Goal: Task Accomplishment & Management: Manage account settings

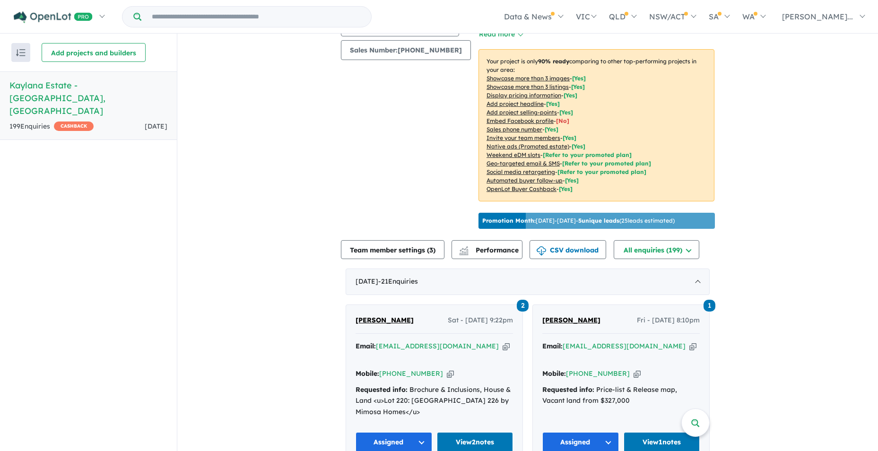
scroll to position [378, 0]
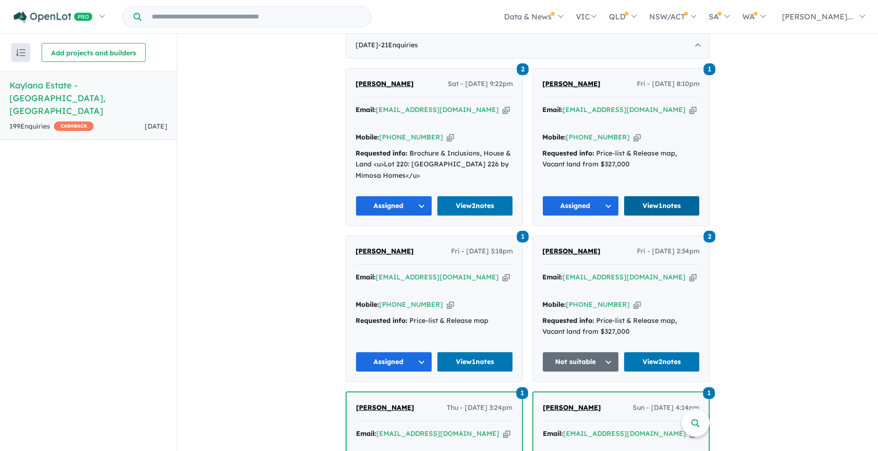
click at [663, 196] on link "View 1 notes" at bounding box center [661, 206] width 77 height 20
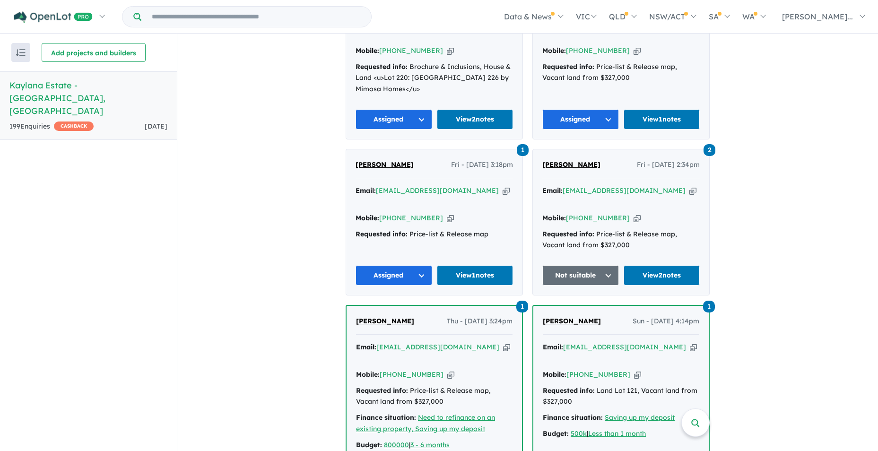
scroll to position [473, 0]
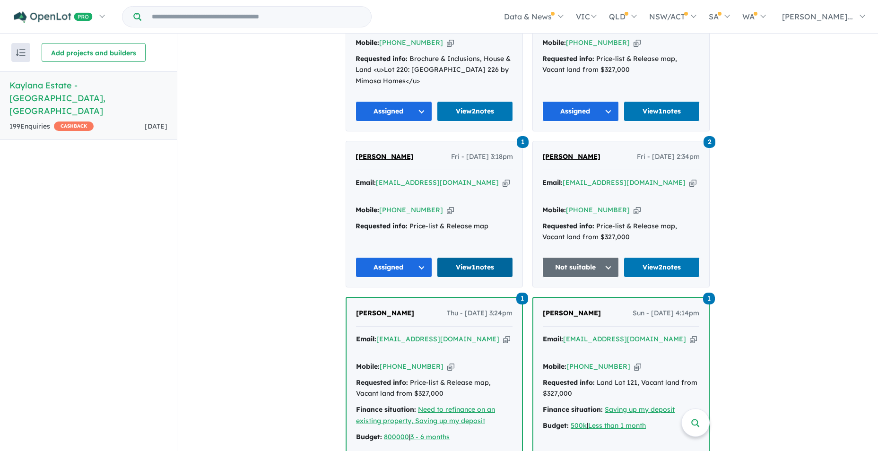
click at [474, 257] on link "View 1 notes" at bounding box center [475, 267] width 77 height 20
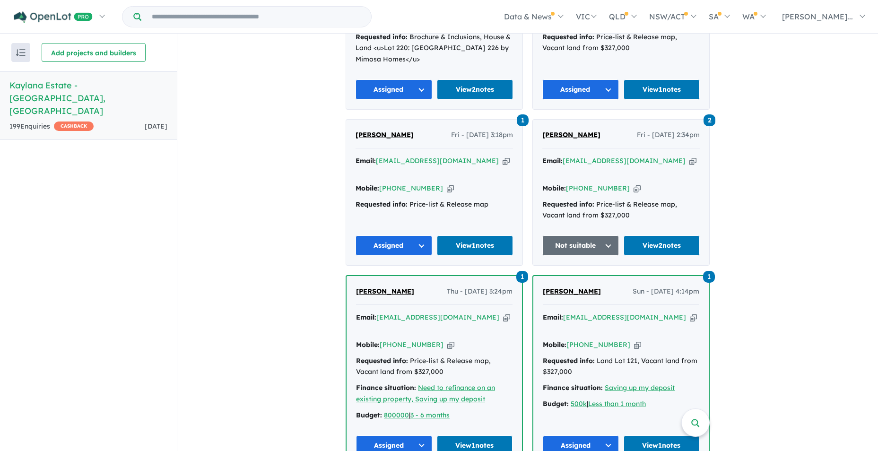
scroll to position [520, 0]
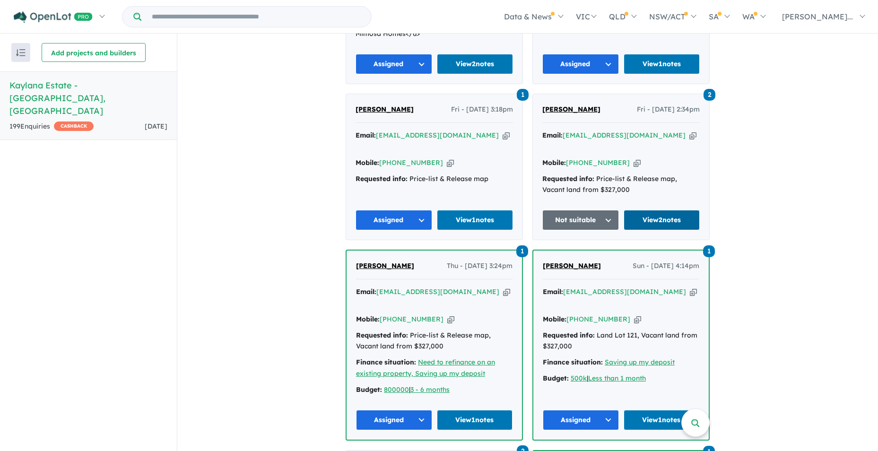
click at [667, 210] on link "View 2 notes" at bounding box center [661, 220] width 77 height 20
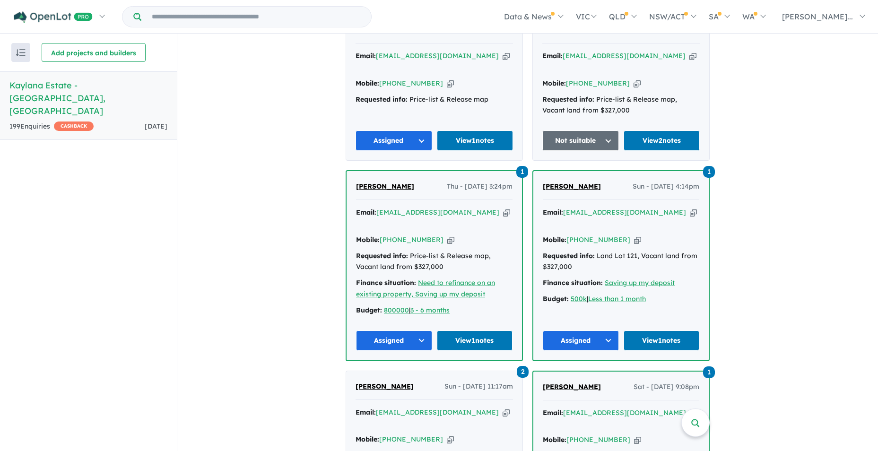
scroll to position [614, 0]
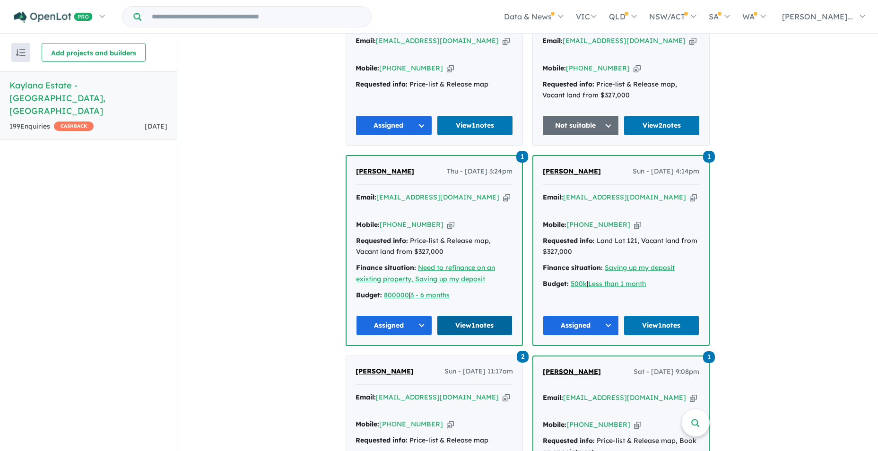
click at [472, 315] on link "View 1 notes" at bounding box center [475, 325] width 76 height 20
click at [672, 315] on link "View 1 notes" at bounding box center [661, 325] width 76 height 20
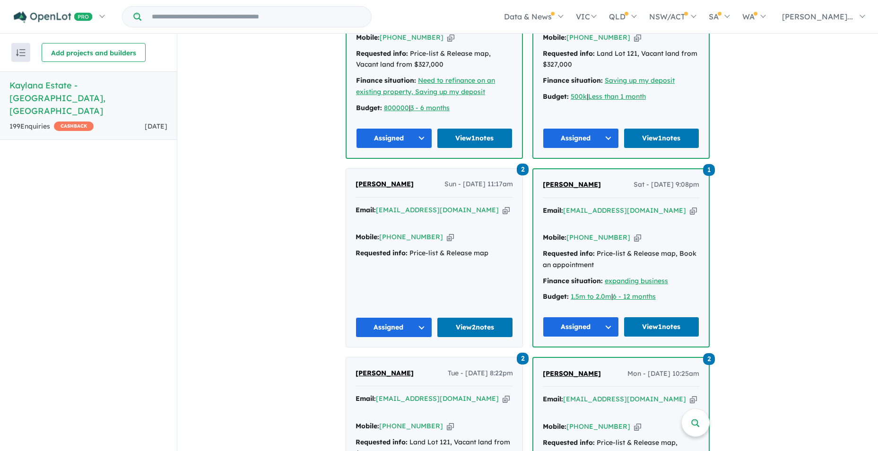
scroll to position [803, 0]
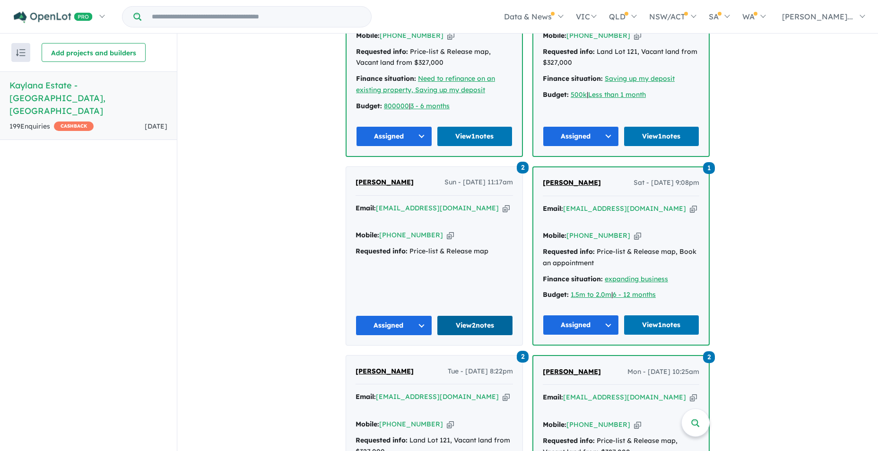
click at [461, 315] on link "View 2 notes" at bounding box center [475, 325] width 77 height 20
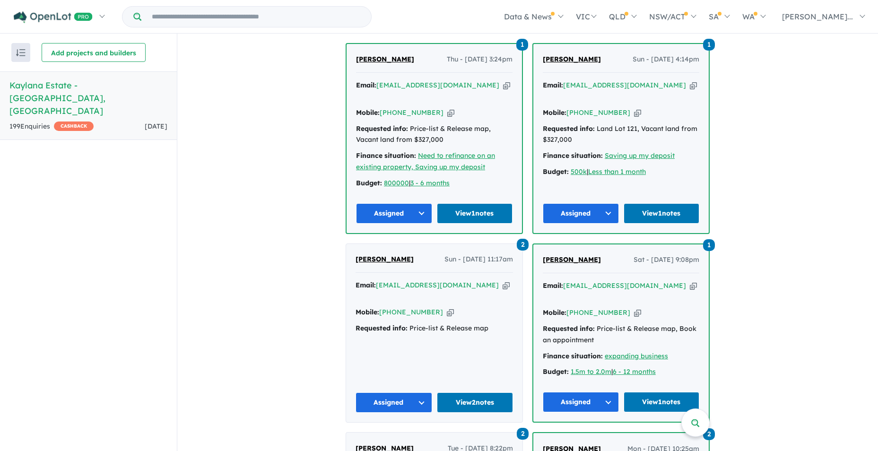
scroll to position [756, 0]
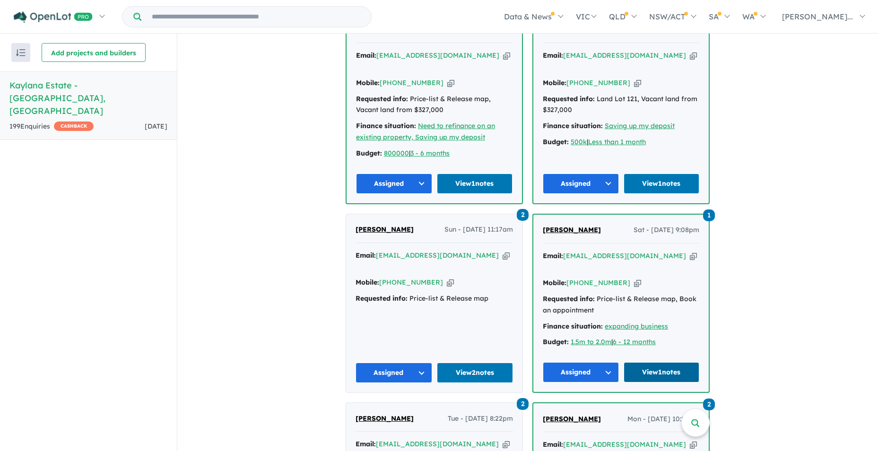
click at [673, 362] on link "View 1 notes" at bounding box center [661, 372] width 76 height 20
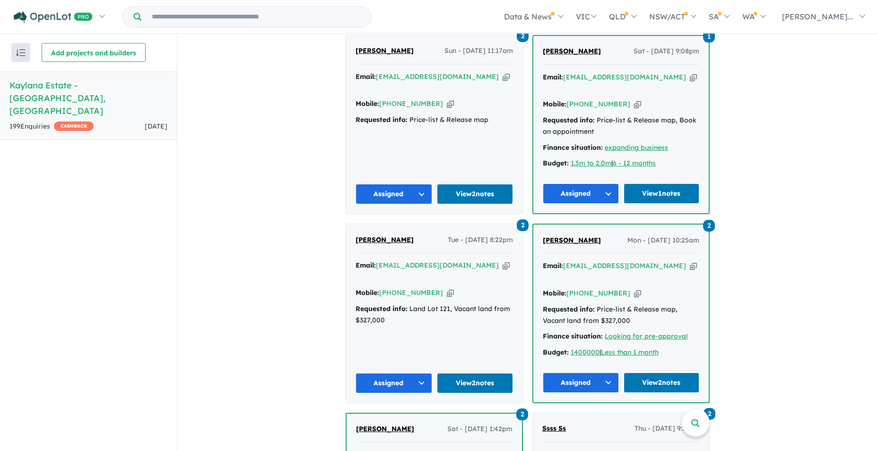
scroll to position [945, 0]
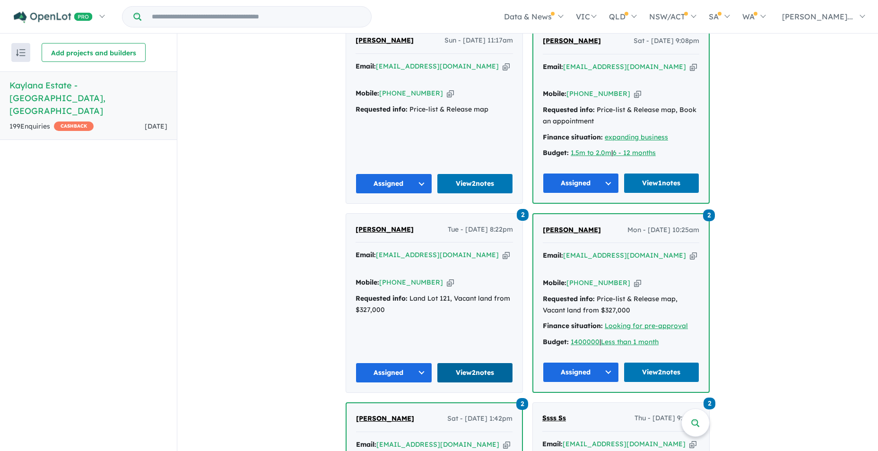
click at [469, 362] on link "View 2 notes" at bounding box center [475, 372] width 77 height 20
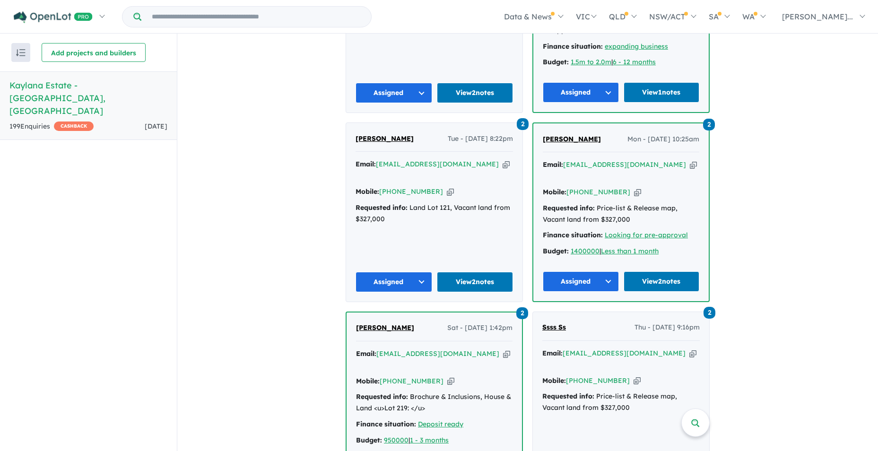
scroll to position [1040, 0]
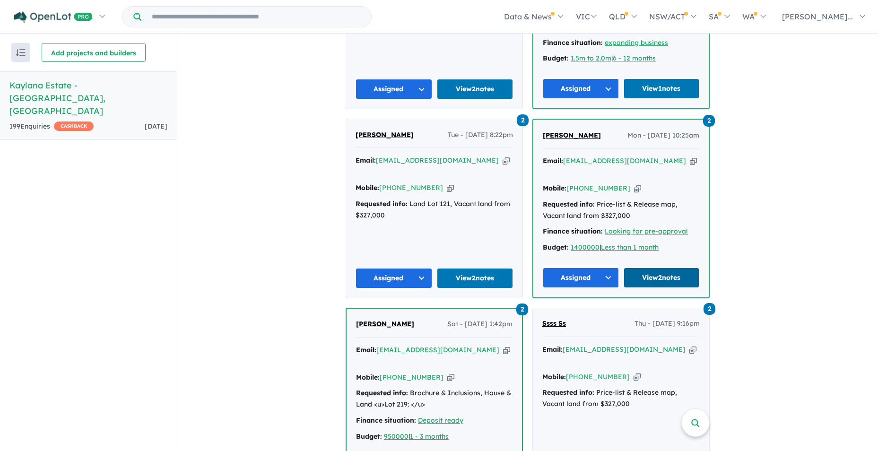
click at [665, 267] on link "View 2 notes" at bounding box center [661, 277] width 76 height 20
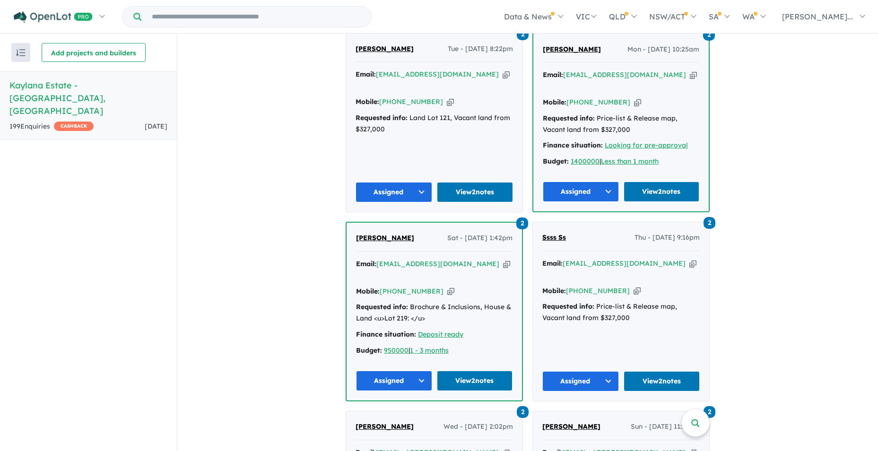
scroll to position [1134, 0]
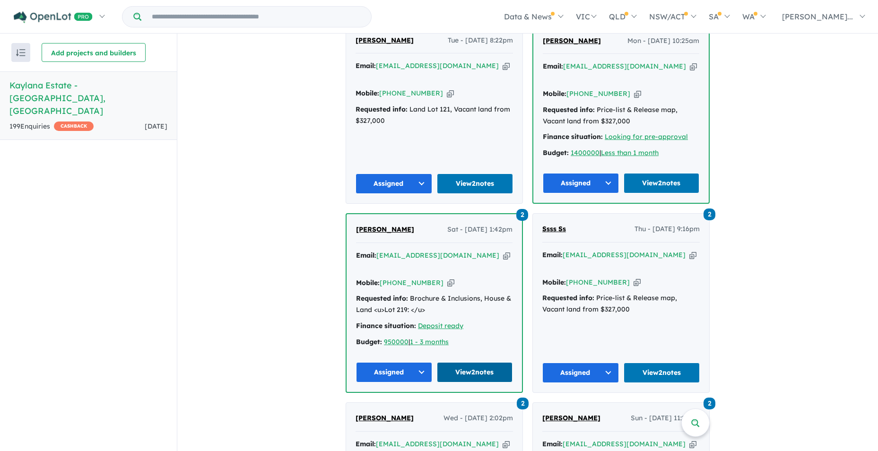
click at [472, 362] on link "View 2 notes" at bounding box center [475, 372] width 76 height 20
click at [667, 362] on link "View 2 notes" at bounding box center [661, 372] width 77 height 20
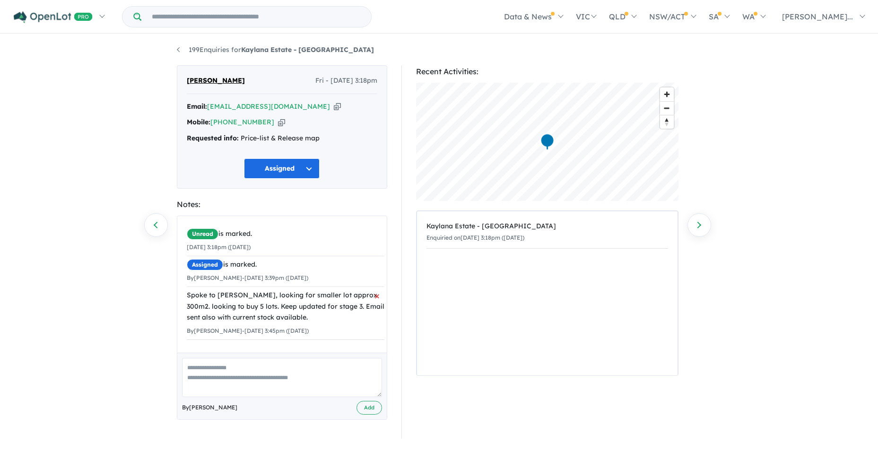
click at [299, 316] on div "Spoke to Gagan, looking for smaller lot approx 300m2. looking to buy 5 lots. Ke…" at bounding box center [286, 307] width 198 height 34
click at [298, 316] on div "Spoke to Gagan, looking for smaller lot approx 300m2. looking to buy 5 lots. Ke…" at bounding box center [286, 307] width 198 height 34
click at [306, 319] on div "Spoke to Gagan, looking for smaller lot approx 300m2. looking to buy 5 lots. Ke…" at bounding box center [286, 307] width 198 height 34
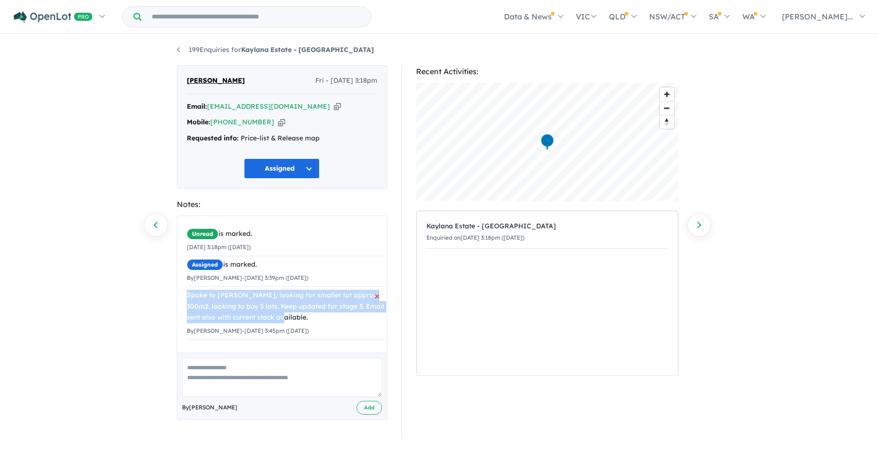
drag, startPoint x: 185, startPoint y: 294, endPoint x: 300, endPoint y: 318, distance: 116.8
click at [300, 318] on div "Unread is marked. 29/08/2025 3:18pm (Friday) Assigned is marked. By Steve Forte…" at bounding box center [285, 282] width 216 height 133
drag, startPoint x: 300, startPoint y: 318, endPoint x: 273, endPoint y: 314, distance: 26.7
copy div "Spoke to Gagan, looking for smaller lot approx 300m2. looking to buy 5 lots. Ke…"
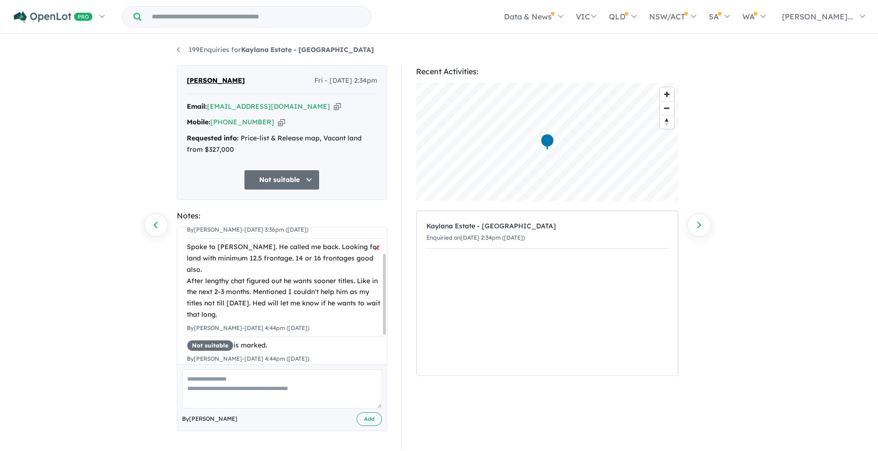
scroll to position [92, 0]
click at [253, 304] on div "Spoke to Salman. He called me back. Looking for land with minimum 12.5 frontage…" at bounding box center [286, 279] width 198 height 79
click at [250, 300] on div "Spoke to Salman. He called me back. Looking for land with minimum 12.5 frontage…" at bounding box center [286, 279] width 198 height 79
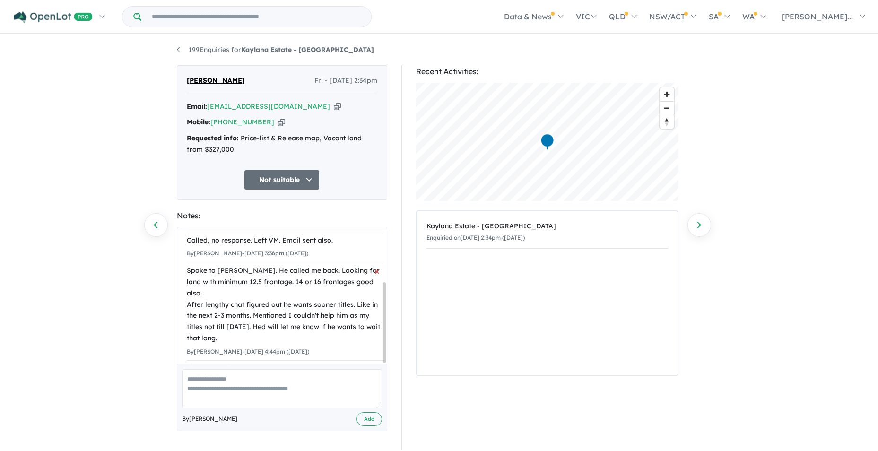
scroll to position [44, 0]
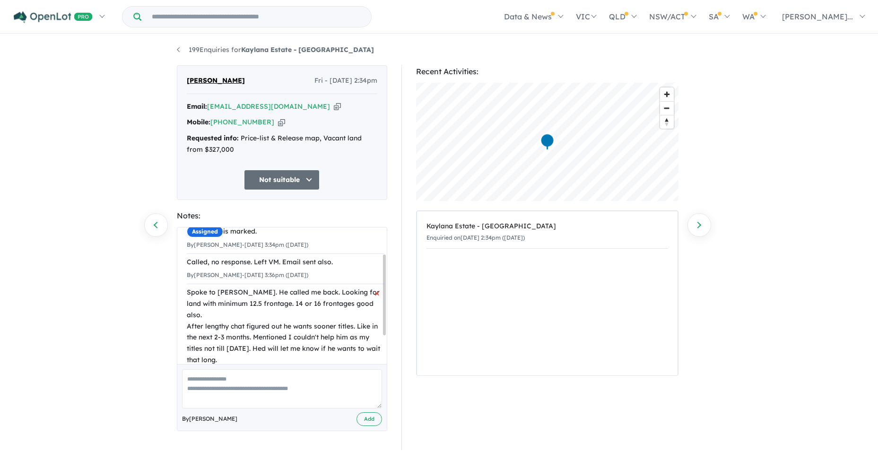
drag, startPoint x: 185, startPoint y: 290, endPoint x: 246, endPoint y: 351, distance: 86.2
click at [246, 351] on div "Unread is marked. 29/08/2025 2:34pm (Friday) Assigned is marked. By Steve Forte…" at bounding box center [285, 302] width 216 height 239
drag, startPoint x: 246, startPoint y: 351, endPoint x: 229, endPoint y: 344, distance: 18.6
copy div "Spoke to Salman. He called me back. Looking for land with minimum 12.5 frontage…"
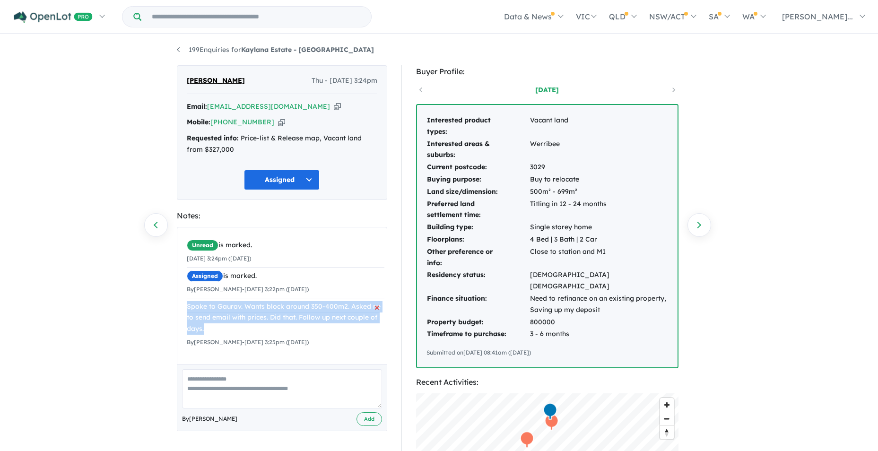
drag, startPoint x: 186, startPoint y: 304, endPoint x: 241, endPoint y: 327, distance: 59.6
click at [241, 327] on div "Spoke to Gaurav. Wants block around 350-400m2. Asked ne to send email with pric…" at bounding box center [286, 318] width 198 height 34
drag, startPoint x: 241, startPoint y: 327, endPoint x: 224, endPoint y: 322, distance: 17.5
copy div "Spoke to Gaurav. Wants block around 350-400m2. Asked ne to send email with pric…"
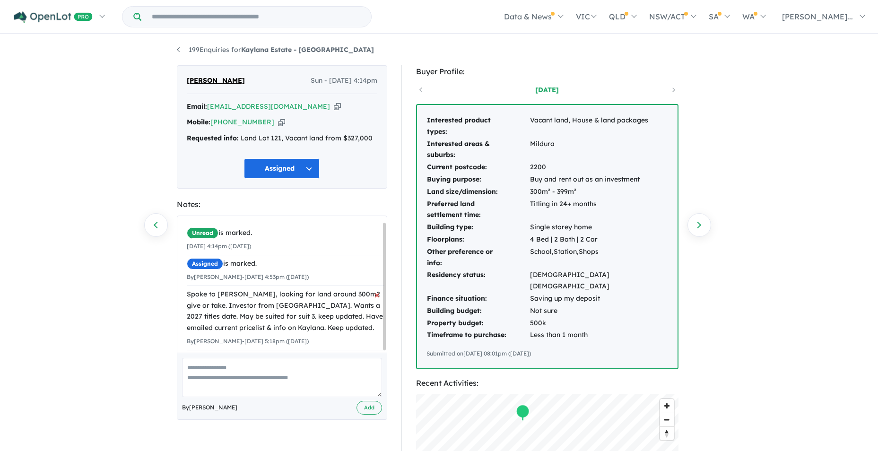
scroll to position [8, 0]
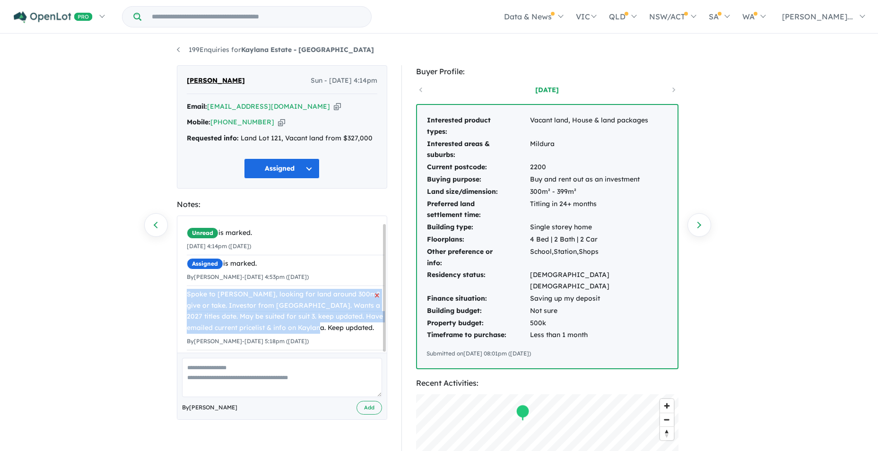
drag, startPoint x: 188, startPoint y: 288, endPoint x: 327, endPoint y: 322, distance: 144.0
click at [327, 322] on div "Spoke to Touhidur, looking for land around 300m2 give or take. Investor from Sy…" at bounding box center [286, 311] width 198 height 45
drag, startPoint x: 327, startPoint y: 322, endPoint x: 289, endPoint y: 319, distance: 38.9
copy div "Spoke to Touhidur, looking for land around 300m2 give or take. Investor from Sy…"
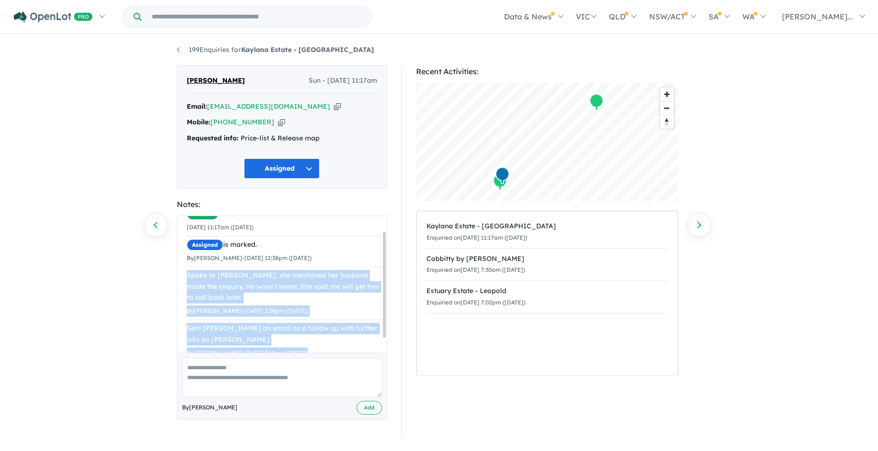
scroll to position [38, 0]
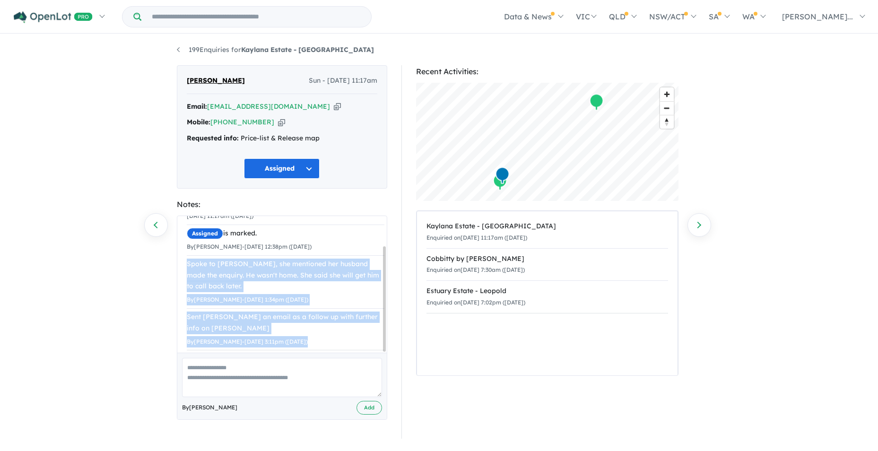
drag, startPoint x: 187, startPoint y: 293, endPoint x: 267, endPoint y: 354, distance: 101.2
click at [267, 355] on div "Unread is marked. 24/08/2025 11:17am (Sunday) Assigned is marked. By Steve Fort…" at bounding box center [282, 317] width 210 height 204
drag, startPoint x: 267, startPoint y: 354, endPoint x: 253, endPoint y: 335, distance: 24.0
copy div "Spoke to Alisha, she mentioned her husband made the enquiry. He wasn't home. Sh…"
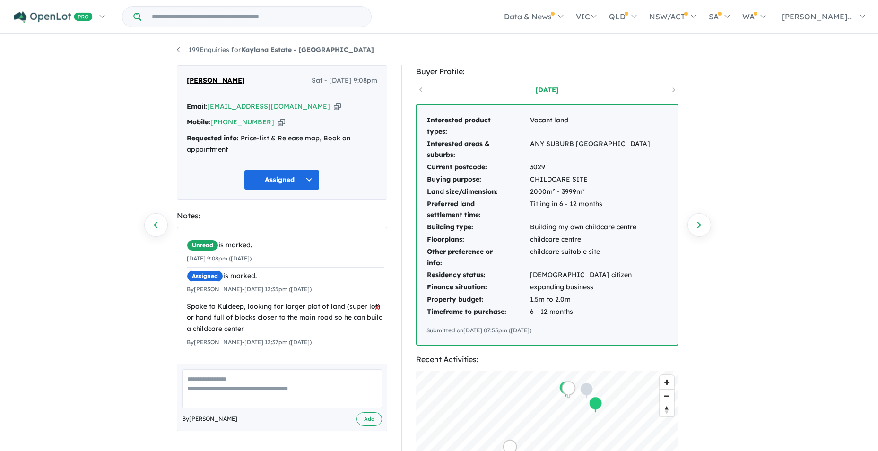
click at [364, 316] on div "Spoke to Kuldeep, looking for larger plot of land (super lot) or hand full of b…" at bounding box center [286, 318] width 198 height 34
drag, startPoint x: 186, startPoint y: 306, endPoint x: 333, endPoint y: 341, distance: 151.2
click at [333, 341] on div "Unread is marked. [DATE] 9:08pm ([DATE]) Assigned is marked. By [PERSON_NAME] -…" at bounding box center [285, 293] width 216 height 133
drag, startPoint x: 333, startPoint y: 341, endPoint x: 306, endPoint y: 341, distance: 26.9
copy li "Spoke to Kuldeep, looking for larger plot of land (super lot) or hand full of b…"
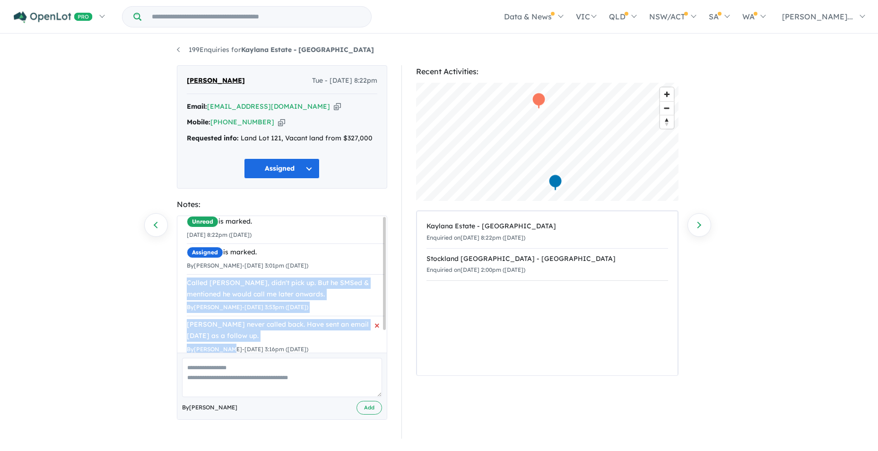
scroll to position [27, 0]
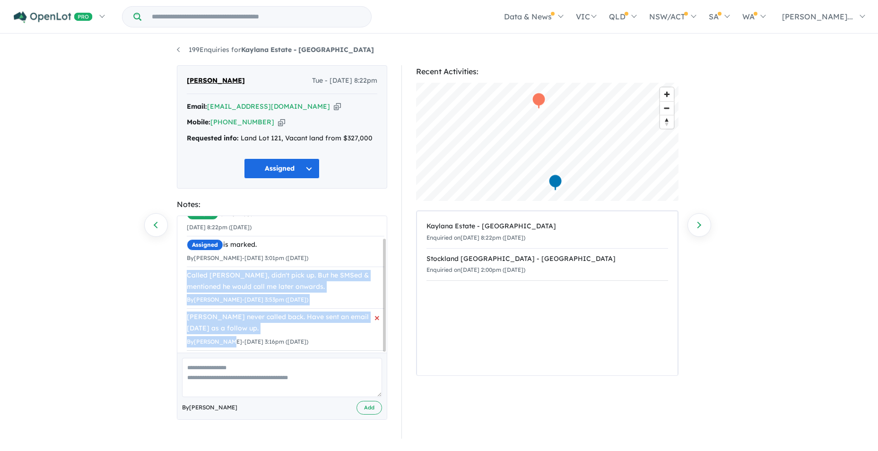
drag, startPoint x: 187, startPoint y: 294, endPoint x: 316, endPoint y: 335, distance: 135.3
click at [316, 335] on ul "Unread is marked. 19/08/2025 8:22pm (Tuesday) Assigned is marked. By Steve Fort…" at bounding box center [286, 278] width 198 height 145
drag, startPoint x: 316, startPoint y: 335, endPoint x: 291, endPoint y: 333, distance: 24.6
copy ul "Called Rabindra, didn't pick up. But he SMSed & mentioned he would call me late…"
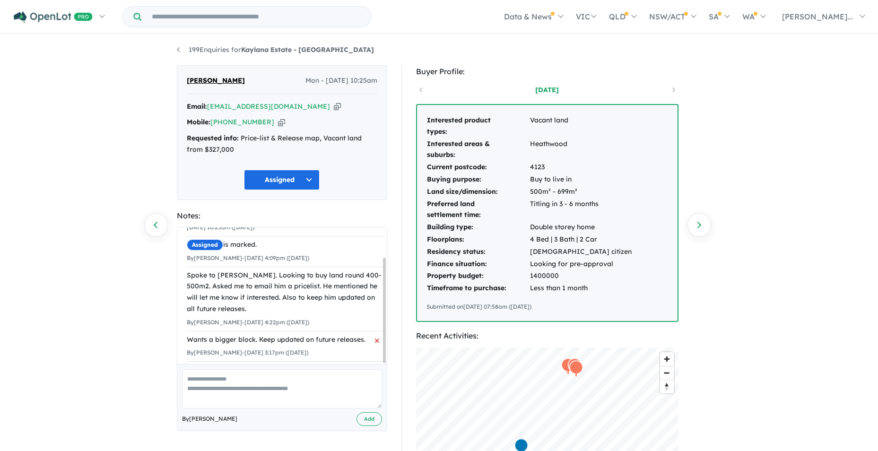
scroll to position [38, 0]
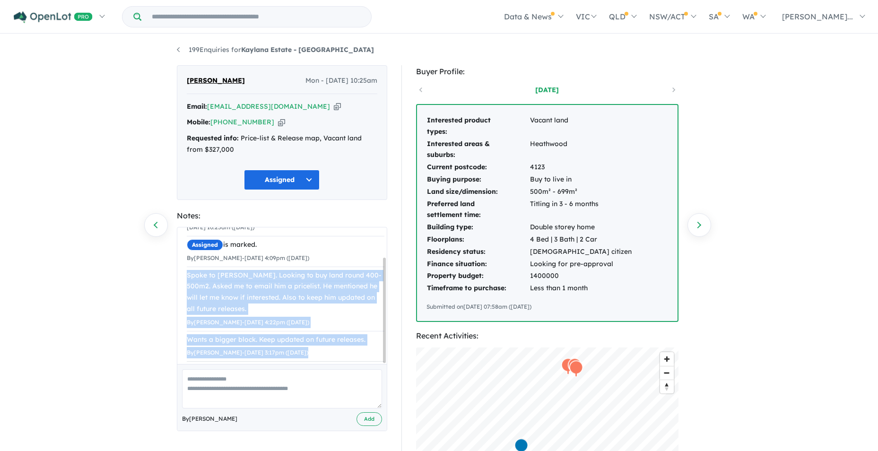
drag, startPoint x: 185, startPoint y: 305, endPoint x: 339, endPoint y: 374, distance: 168.8
click at [339, 374] on div "Unread is marked. 18/08/2025 10:25am (Monday) Assigned is marked. By Steve Fort…" at bounding box center [282, 329] width 210 height 204
copy div "Spoke to Hitul. Looking to buy land round 400-500m2. Asked me to email him a pr…"
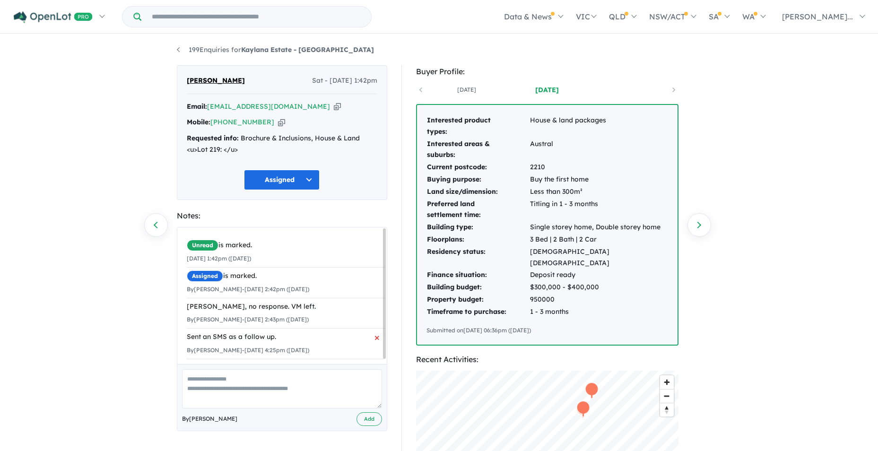
drag, startPoint x: 186, startPoint y: 304, endPoint x: 350, endPoint y: 353, distance: 171.3
click at [350, 353] on div "Unread is marked. [DATE] 1:42pm ([DATE]) Assigned is marked. By [PERSON_NAME] -…" at bounding box center [285, 297] width 216 height 141
drag, startPoint x: 347, startPoint y: 353, endPoint x: 275, endPoint y: 349, distance: 72.4
copy ul "[PERSON_NAME], no response. VM left. By [PERSON_NAME] - [DATE] 2:43pm ([DATE]) …"
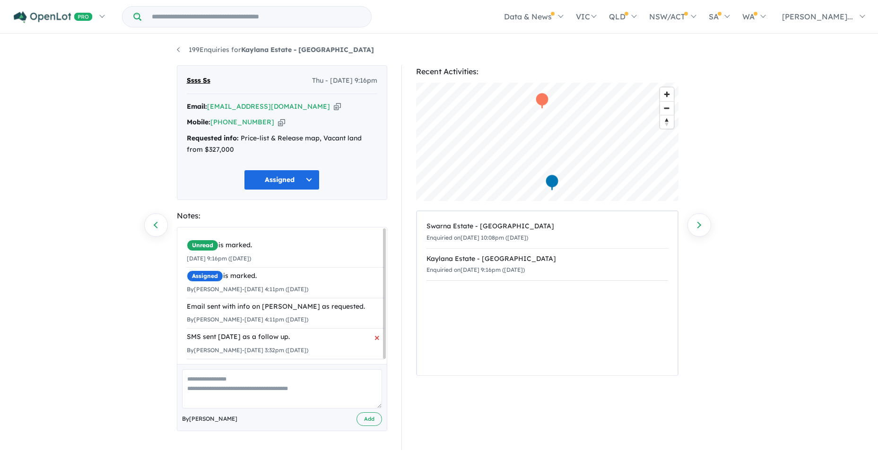
drag, startPoint x: 184, startPoint y: 301, endPoint x: 322, endPoint y: 353, distance: 147.6
click at [322, 353] on div "Unread is marked. [DATE] 9:16pm ([DATE]) Assigned is marked. By [PERSON_NAME] -…" at bounding box center [285, 297] width 216 height 141
drag, startPoint x: 322, startPoint y: 353, endPoint x: 298, endPoint y: 352, distance: 24.6
copy ul "Email sent with info on [PERSON_NAME] as requested. By [PERSON_NAME] - [DATE] 4…"
